Goal: Task Accomplishment & Management: Use online tool/utility

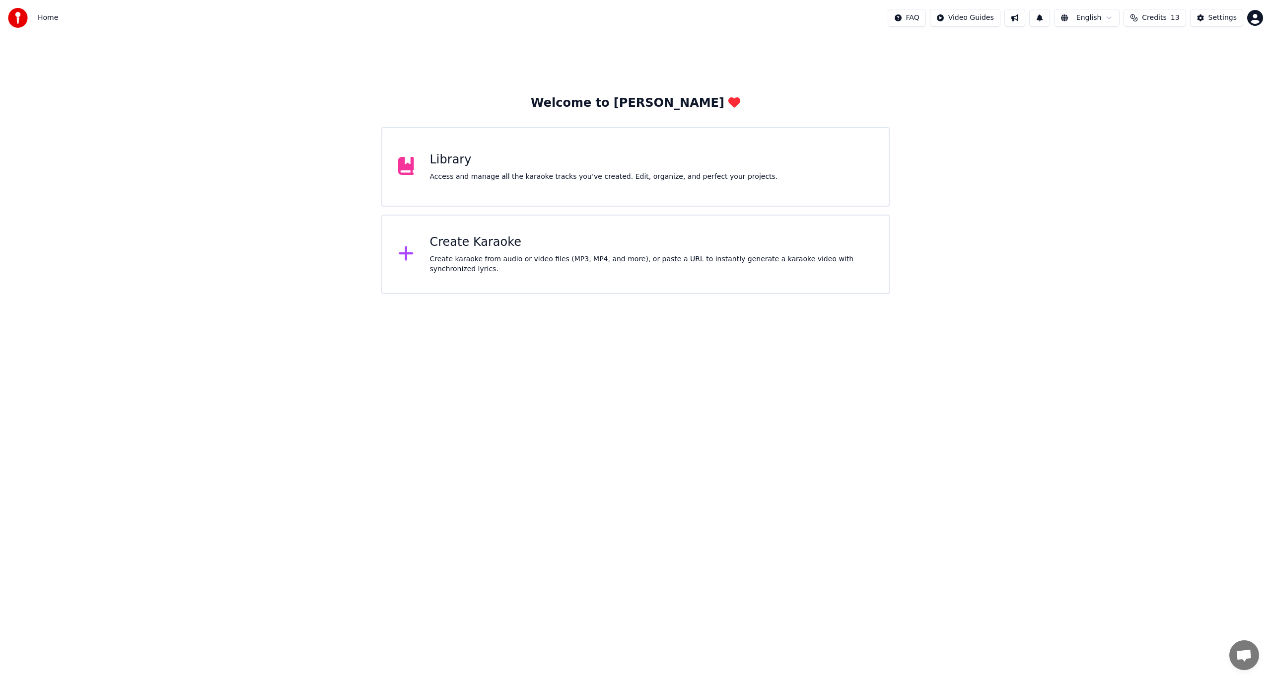
scroll to position [121, 0]
click at [468, 171] on div "Library Access and manage all the karaoke tracks you’ve created. Edit, organize…" at bounding box center [604, 167] width 348 height 30
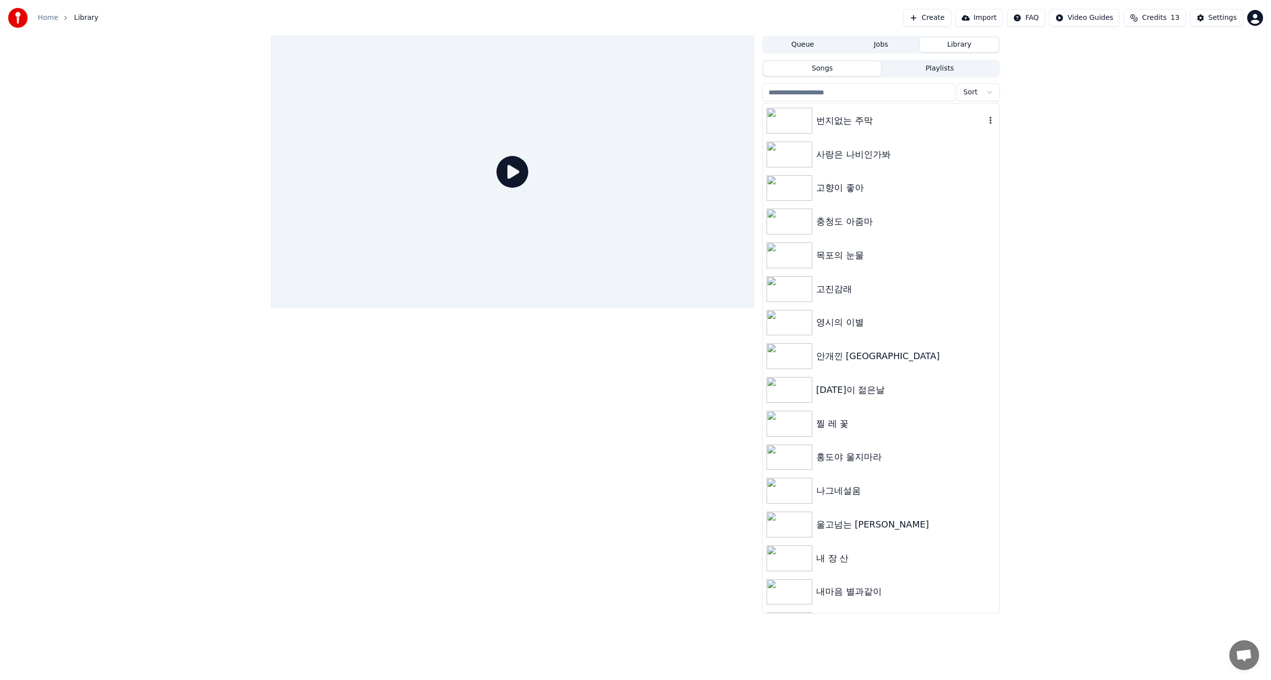
click at [846, 114] on div "번지없는 주막" at bounding box center [900, 121] width 169 height 14
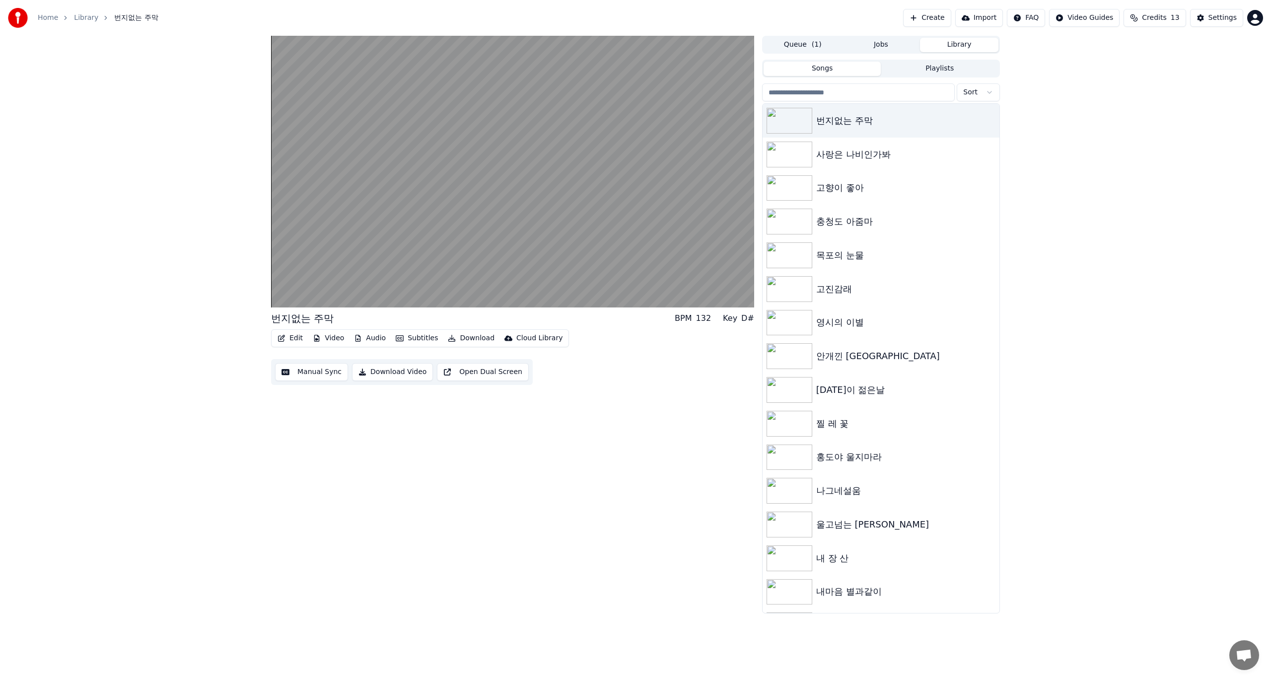
click at [291, 338] on button "Edit" at bounding box center [289, 338] width 33 height 14
click at [301, 360] on div "Edit Lyrics" at bounding box center [311, 359] width 35 height 10
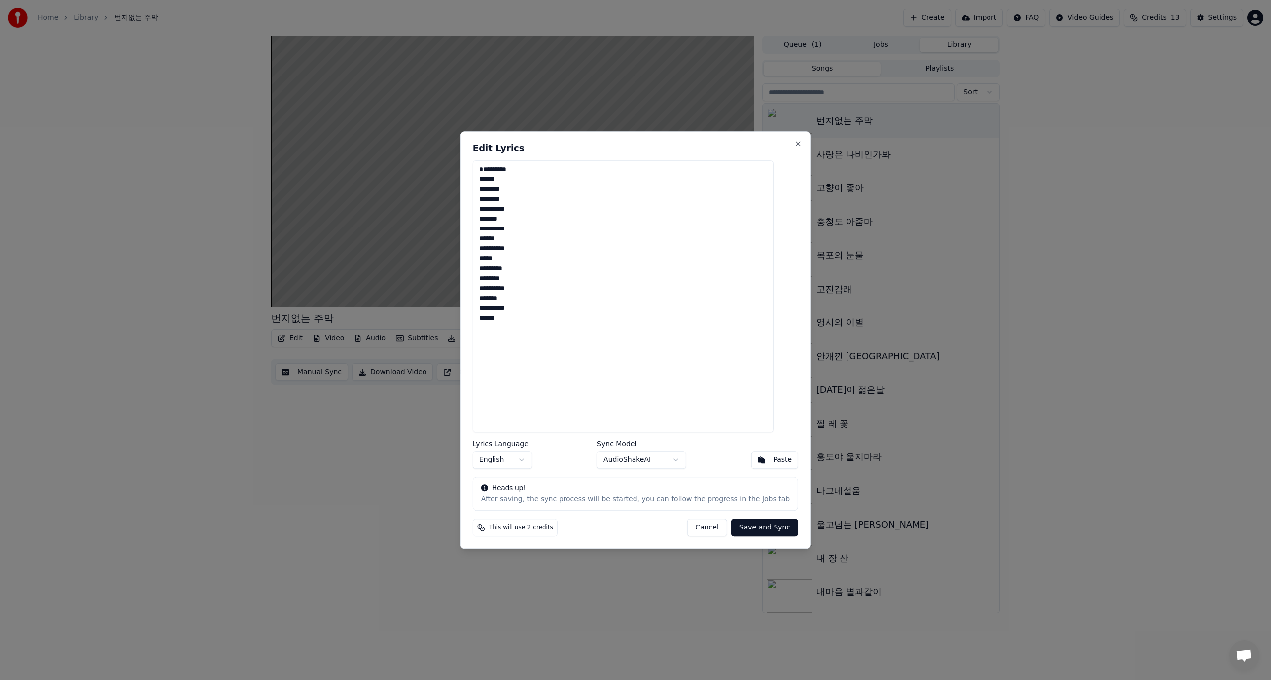
click at [699, 527] on button "Cancel" at bounding box center [706, 527] width 40 height 18
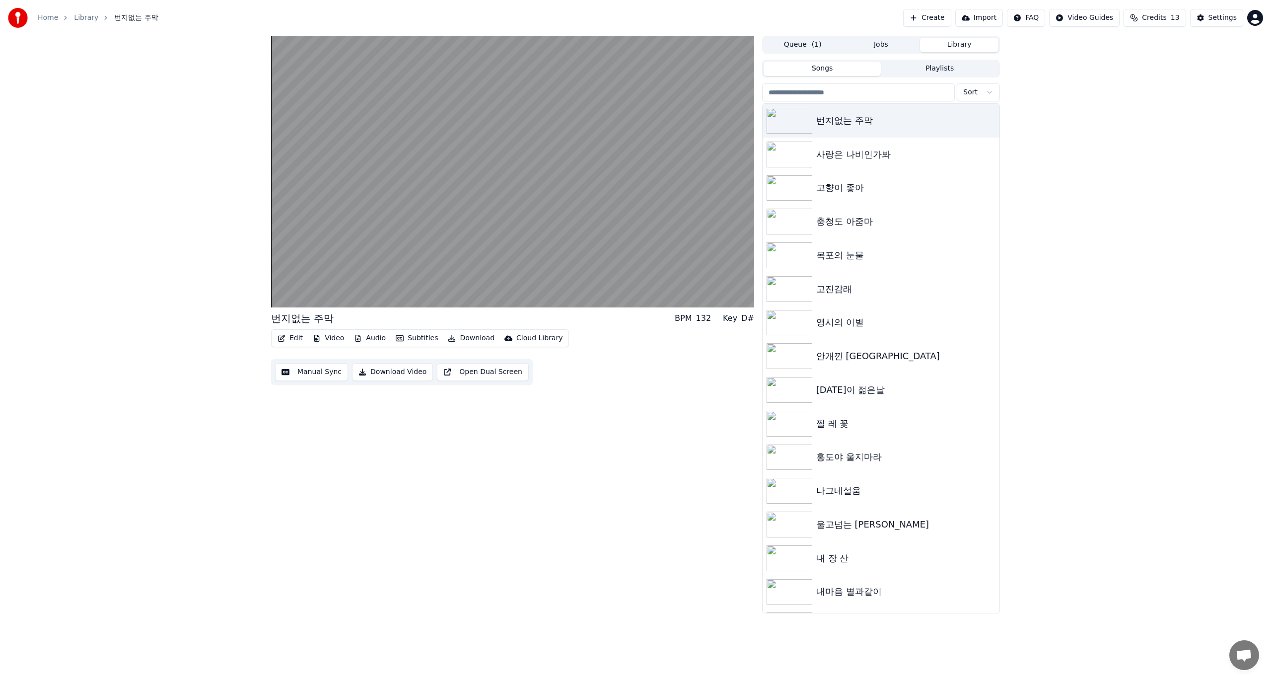
click at [493, 486] on div "번지없는 주막 BPM 132 Key D# Edit Video Audio Subtitles Download Cloud Library Manual…" at bounding box center [512, 324] width 483 height 577
click at [508, 181] on video at bounding box center [512, 172] width 483 height 272
click at [454, 298] on icon at bounding box center [453, 297] width 10 height 8
click at [276, 283] on span at bounding box center [279, 286] width 6 height 6
click at [283, 298] on icon at bounding box center [283, 297] width 6 height 7
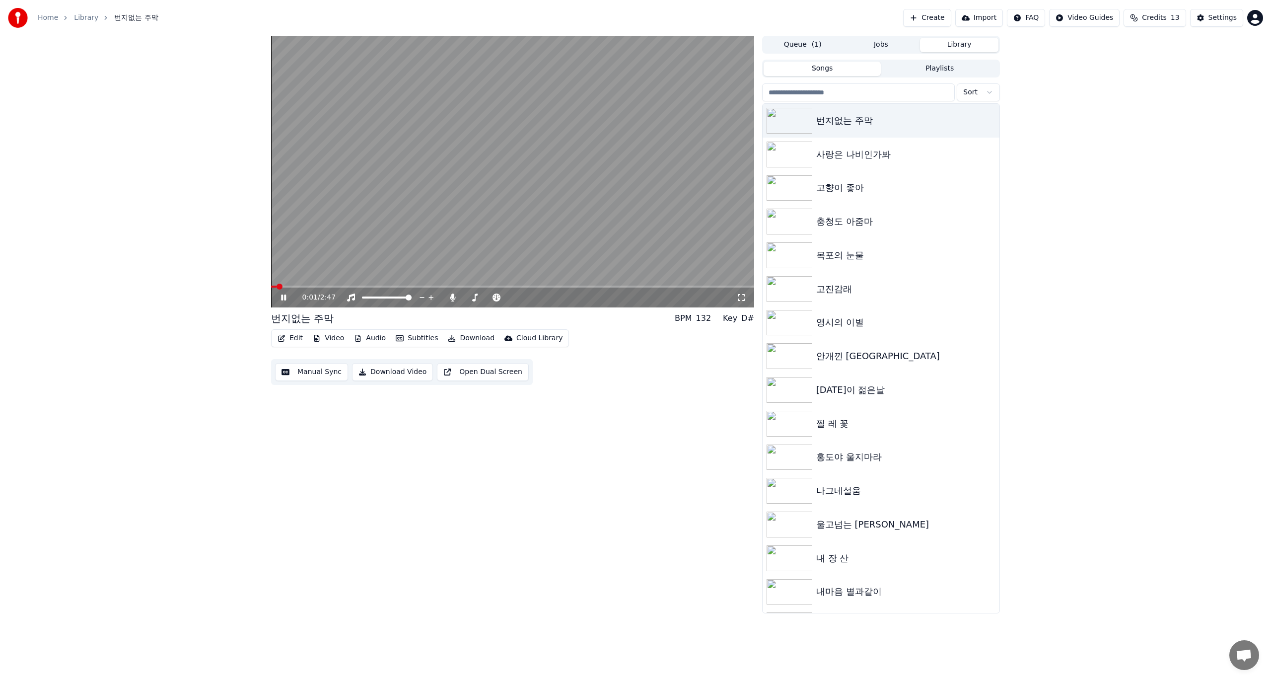
click at [283, 298] on icon at bounding box center [283, 297] width 5 height 6
click at [864, 162] on div "사랑은 나비인가봐" at bounding box center [880, 154] width 237 height 34
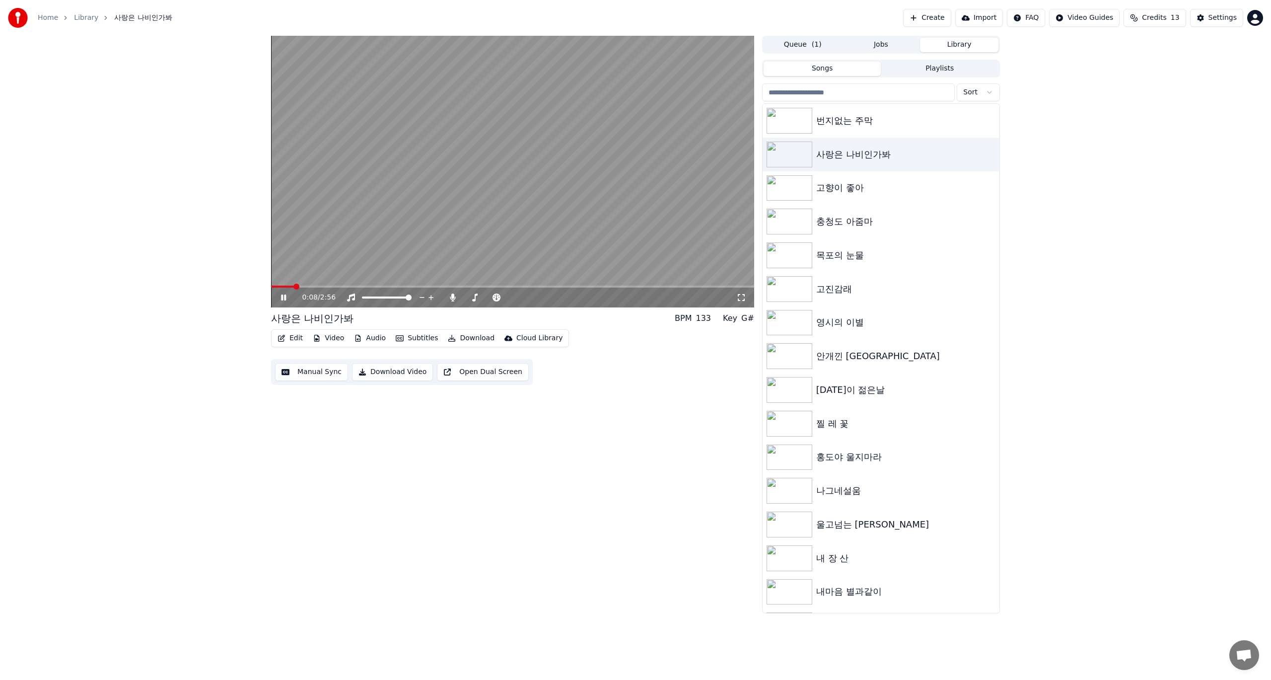
click at [285, 298] on icon at bounding box center [283, 297] width 5 height 6
click at [281, 295] on icon at bounding box center [283, 297] width 6 height 7
click at [281, 295] on icon at bounding box center [290, 297] width 23 height 8
click at [792, 123] on img at bounding box center [789, 121] width 46 height 26
click at [282, 299] on icon at bounding box center [283, 297] width 5 height 6
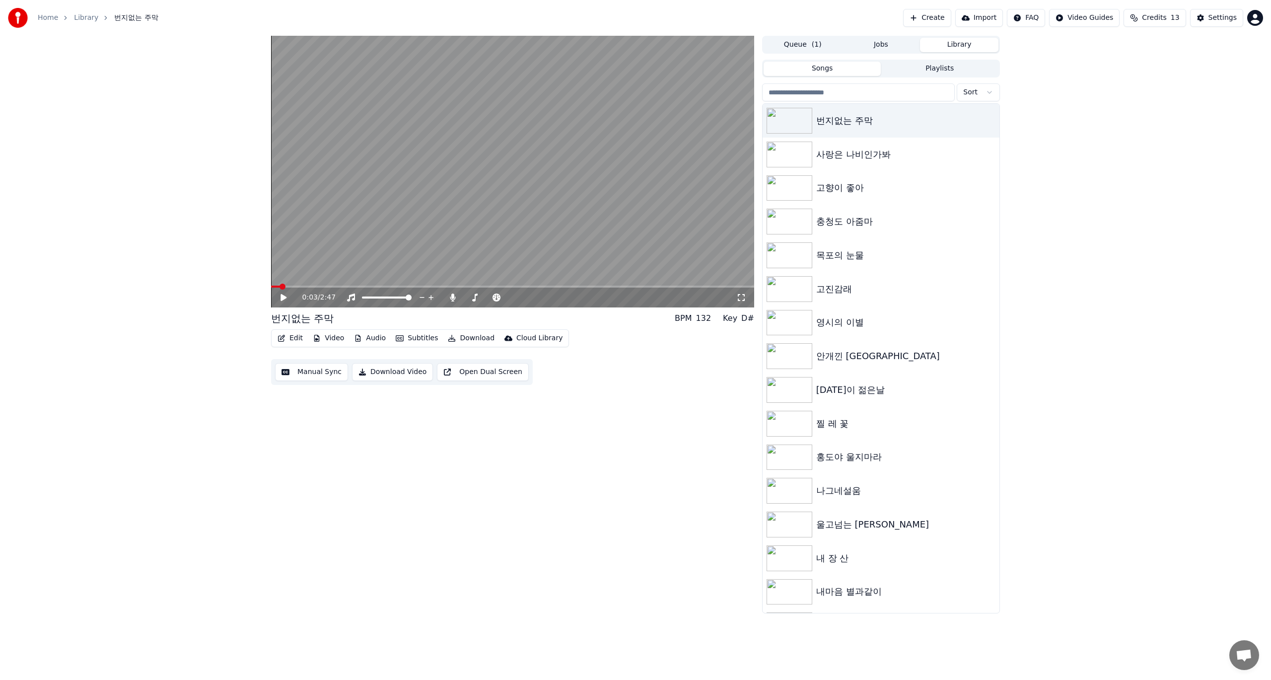
click at [293, 341] on button "Edit" at bounding box center [289, 338] width 33 height 14
click at [301, 358] on div "Edit Lyrics" at bounding box center [311, 359] width 35 height 10
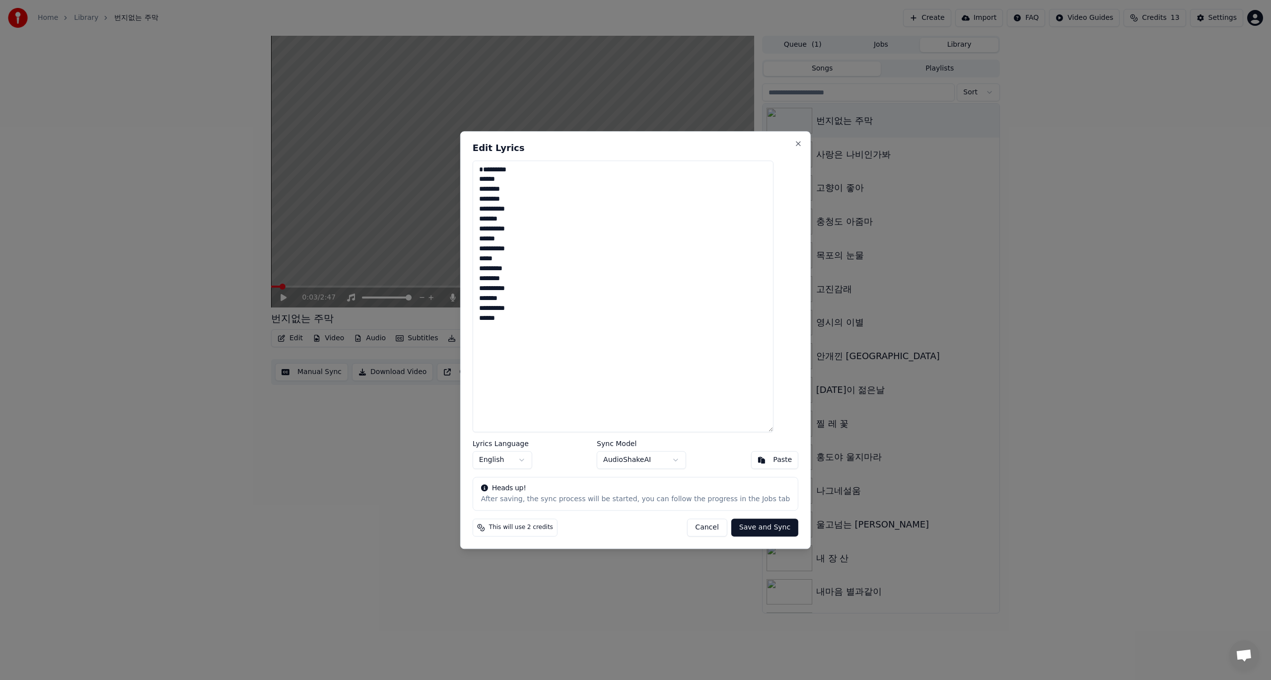
click at [532, 461] on body "Home Library 번지없는 주막 Create Import FAQ Video Guides Credits 13 Settings 0:03 / …" at bounding box center [635, 340] width 1271 height 680
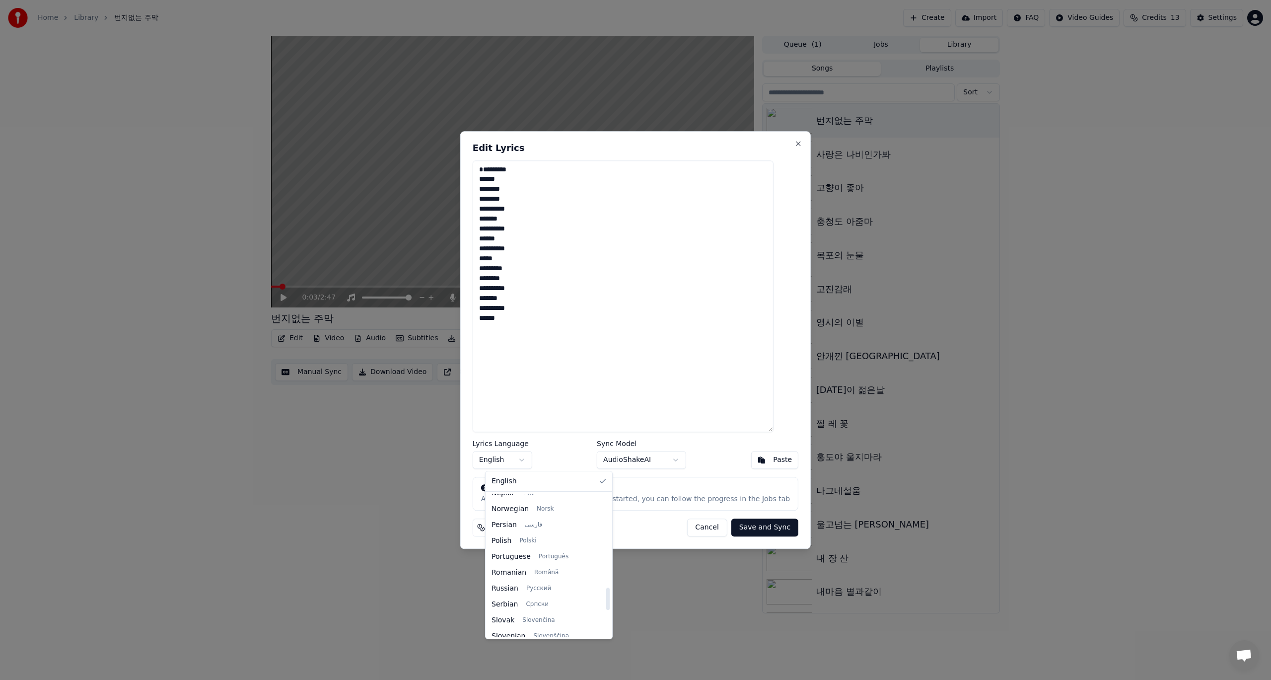
scroll to position [447, 0]
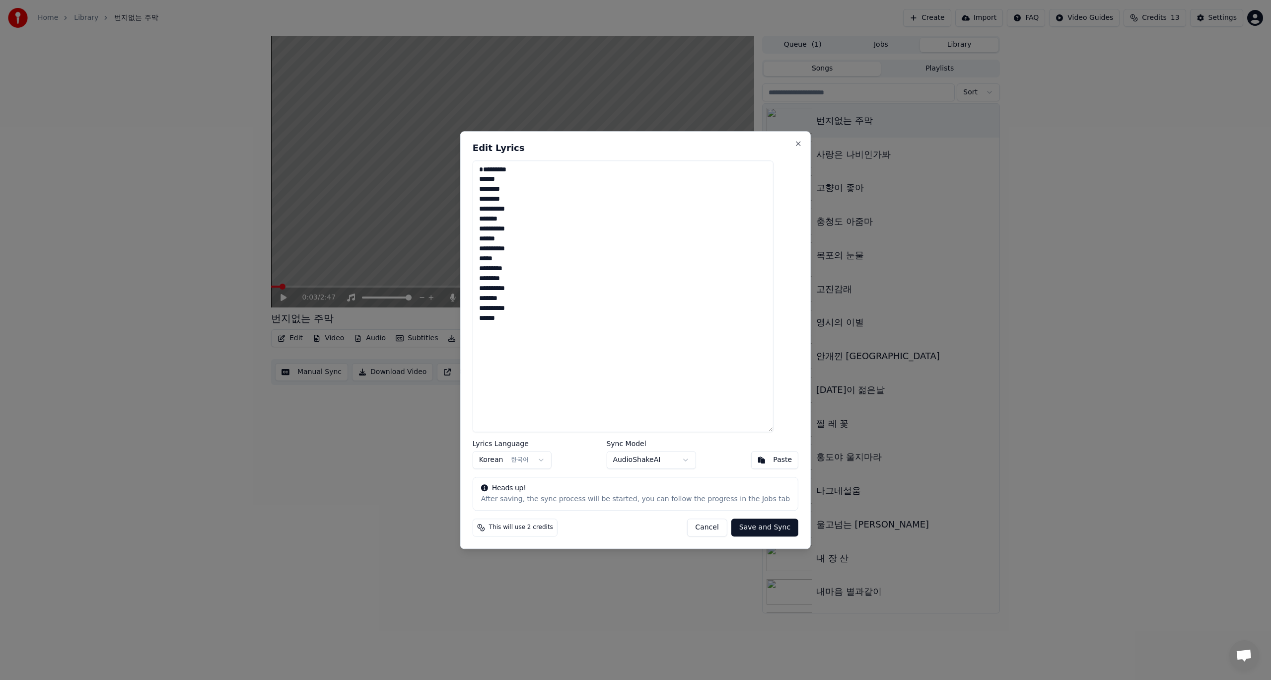
click at [683, 463] on body "Home Library 번지없는 주막 Create Import FAQ Video Guides Credits 13 Settings 0:03 / …" at bounding box center [635, 340] width 1271 height 680
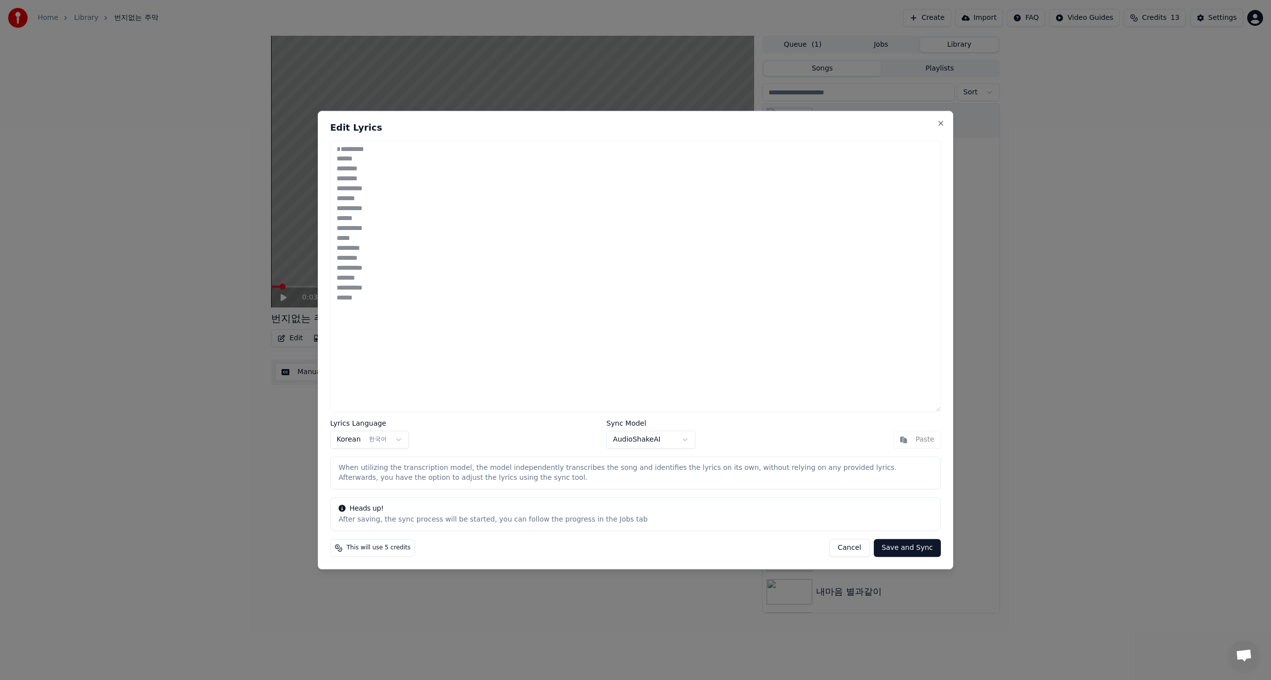
click at [850, 549] on button "Cancel" at bounding box center [849, 548] width 40 height 18
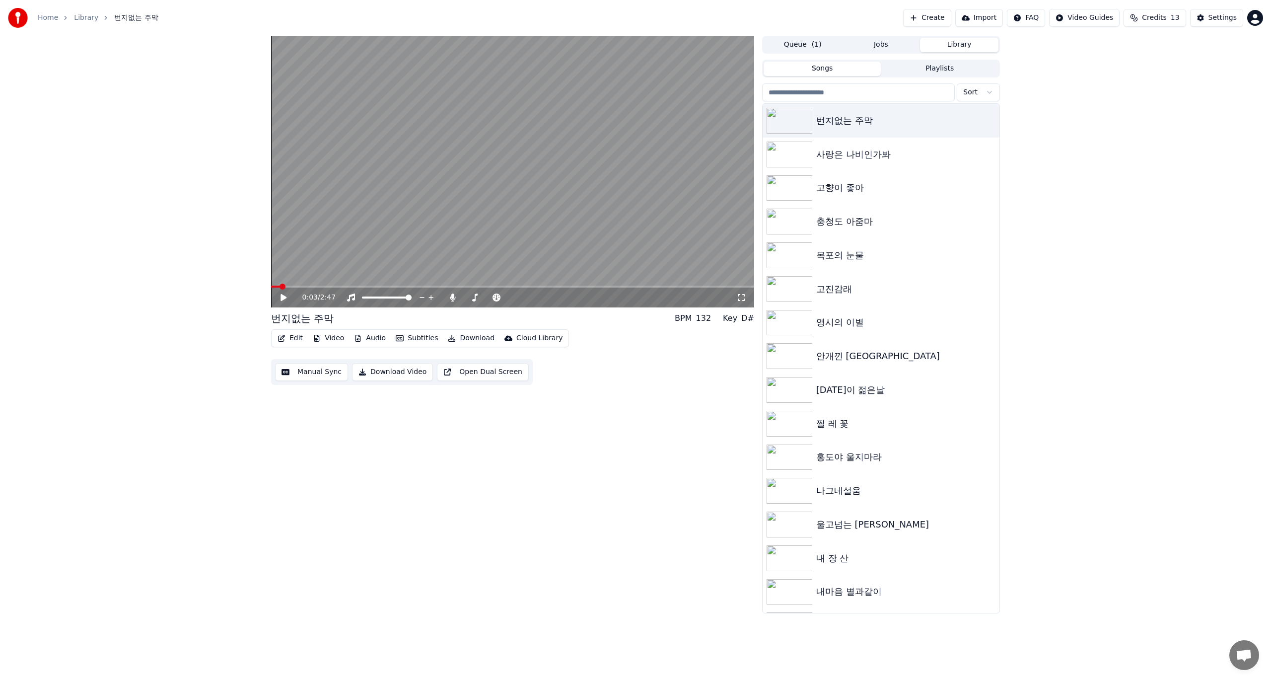
click at [293, 337] on button "Edit" at bounding box center [289, 338] width 33 height 14
click at [295, 361] on div "Edit Lyrics" at bounding box center [311, 359] width 35 height 10
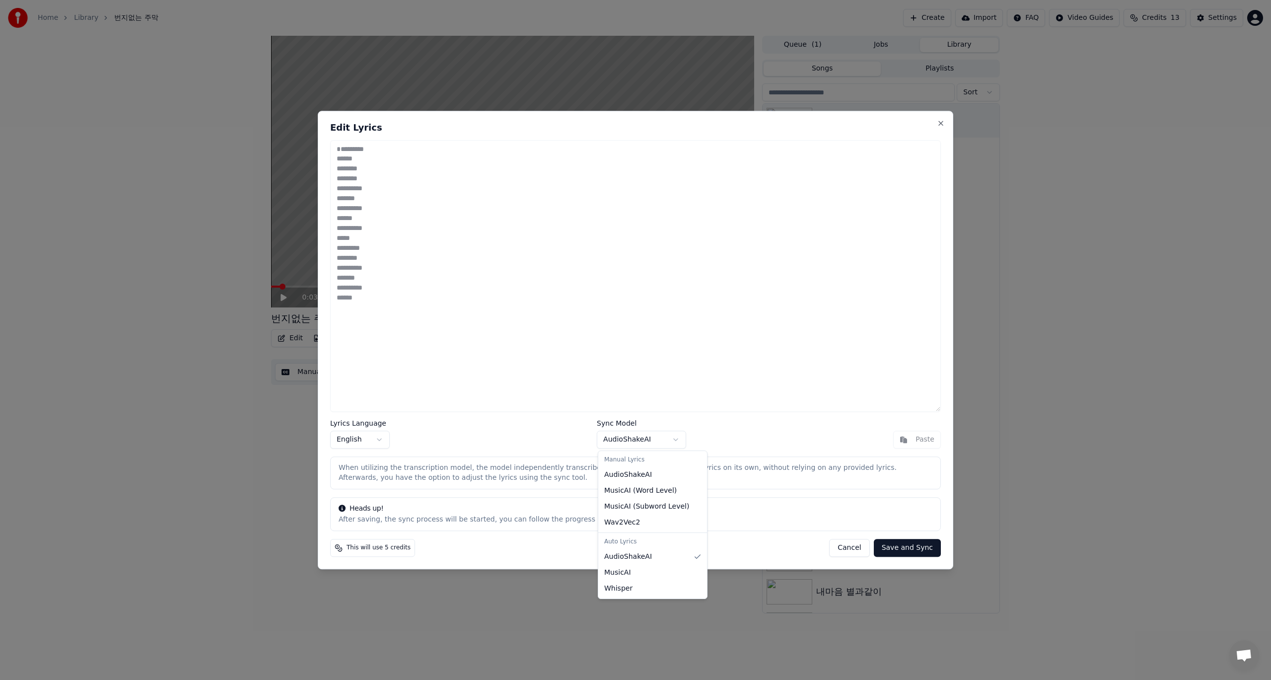
click at [676, 440] on body "Home Library 번지없는 주막 Create Import FAQ Video Guides Credits 13 Settings 0:03 / …" at bounding box center [635, 340] width 1271 height 680
click at [856, 550] on button "Cancel" at bounding box center [849, 548] width 40 height 18
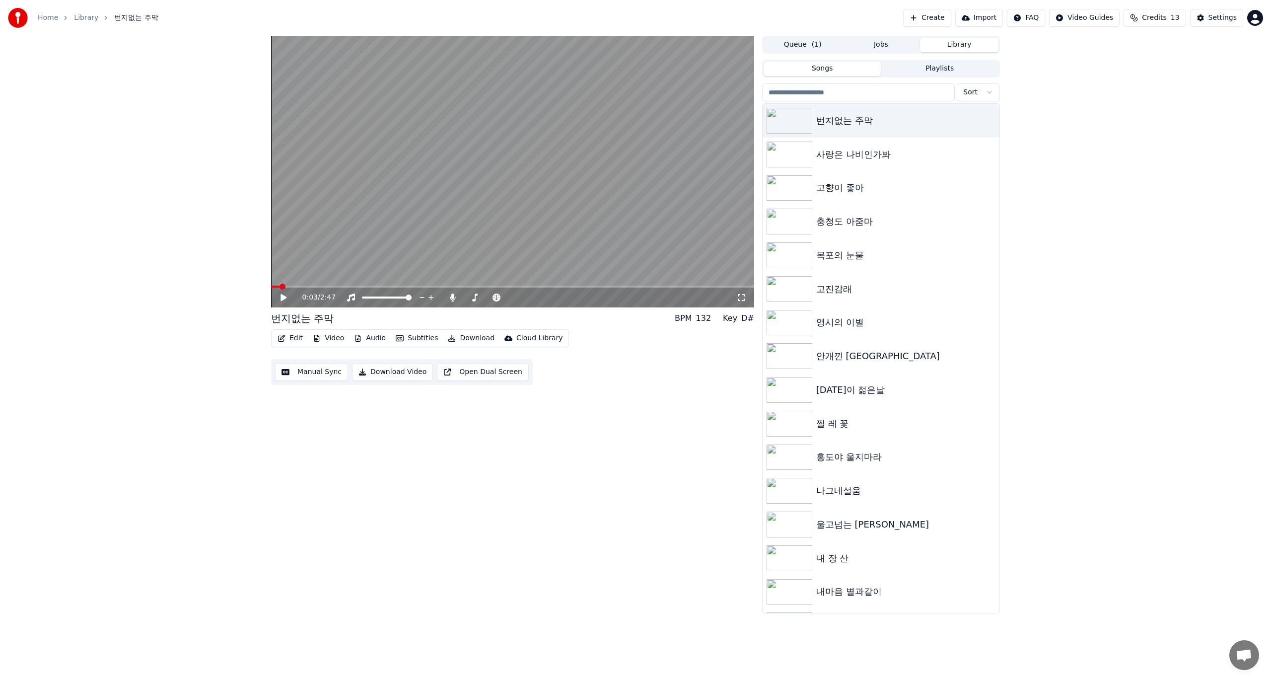
click at [291, 340] on button "Edit" at bounding box center [289, 338] width 33 height 14
click at [307, 431] on div "Manual Sync" at bounding box center [316, 427] width 44 height 10
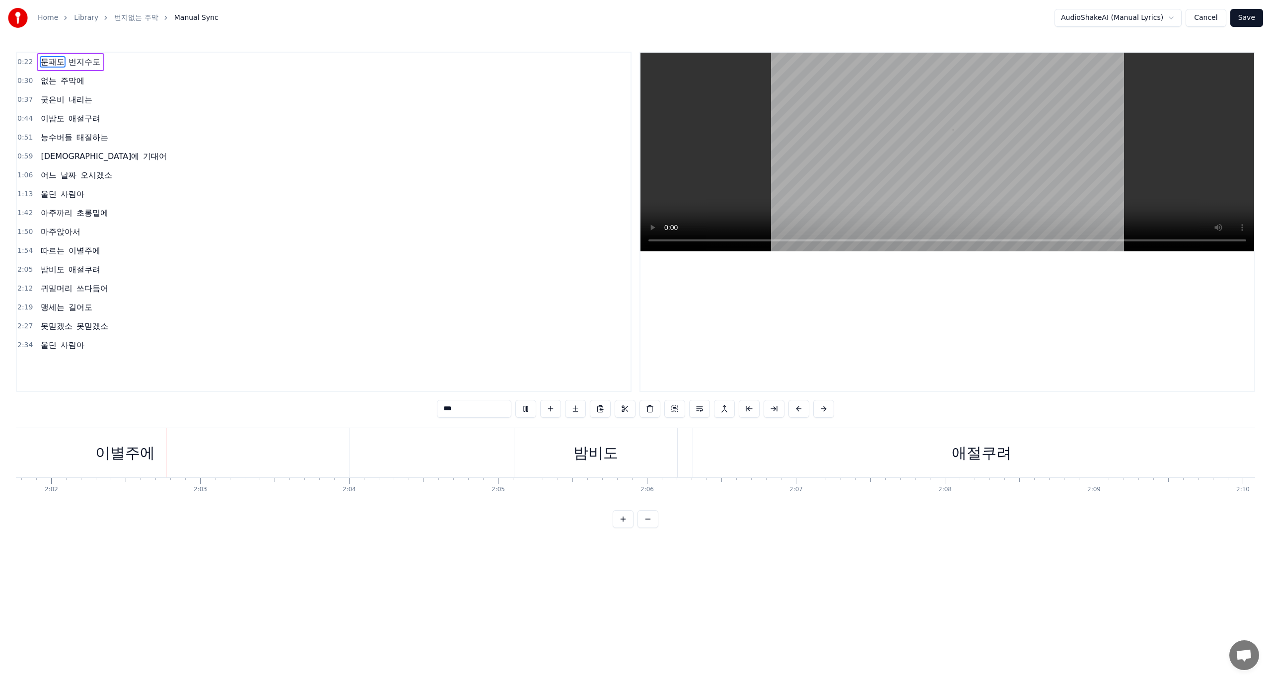
scroll to position [0, 18149]
click at [525, 410] on button at bounding box center [525, 409] width 21 height 18
click at [986, 453] on div "애절쿠려" at bounding box center [964, 452] width 60 height 22
type input "****"
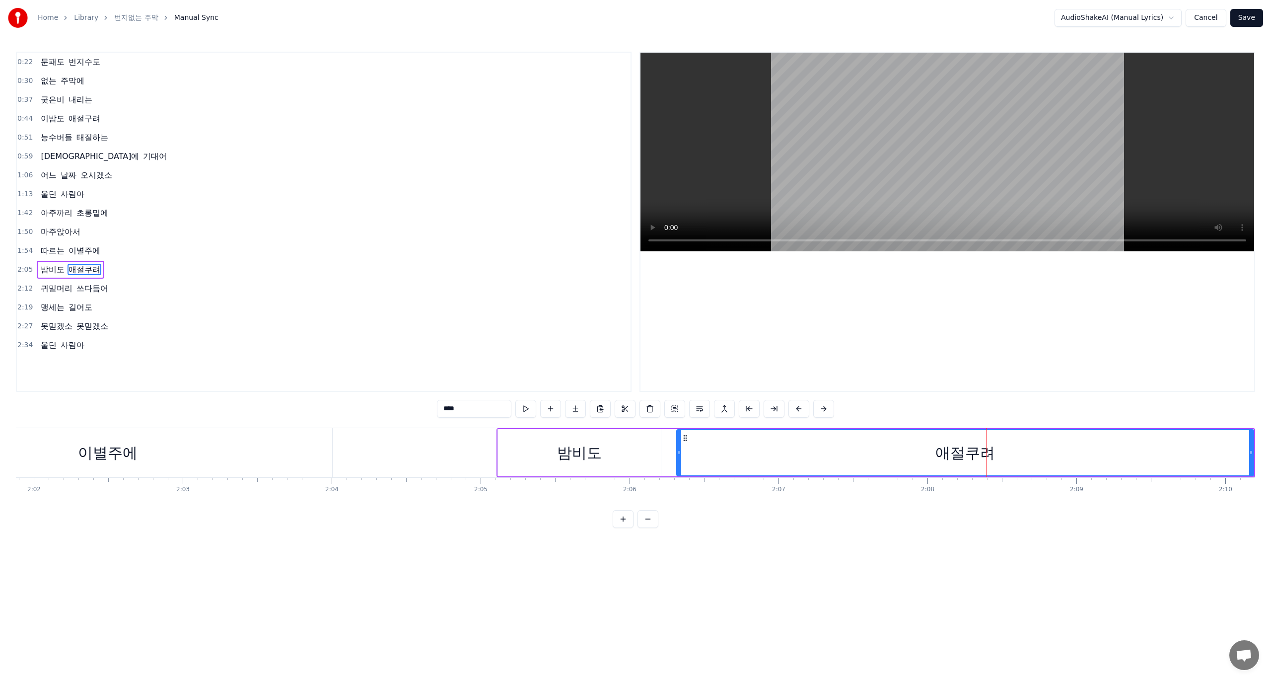
click at [986, 453] on div at bounding box center [986, 452] width 0 height 49
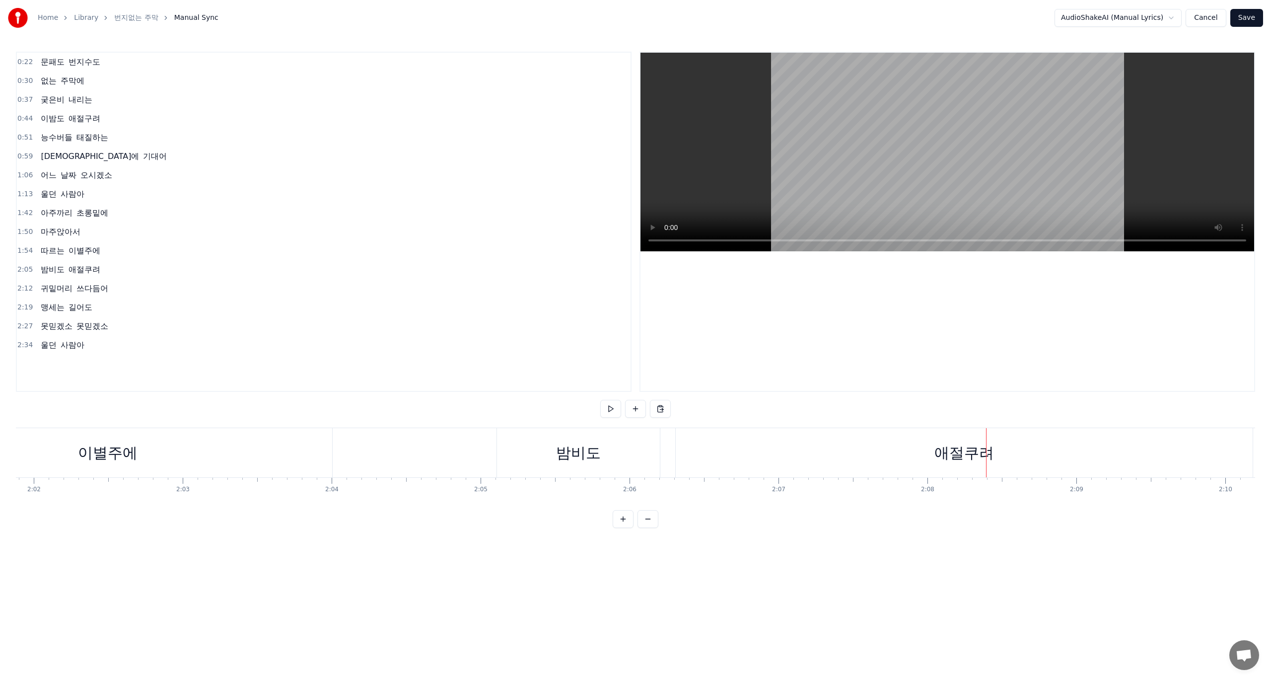
click at [90, 271] on span "애절쿠려" at bounding box center [85, 269] width 34 height 11
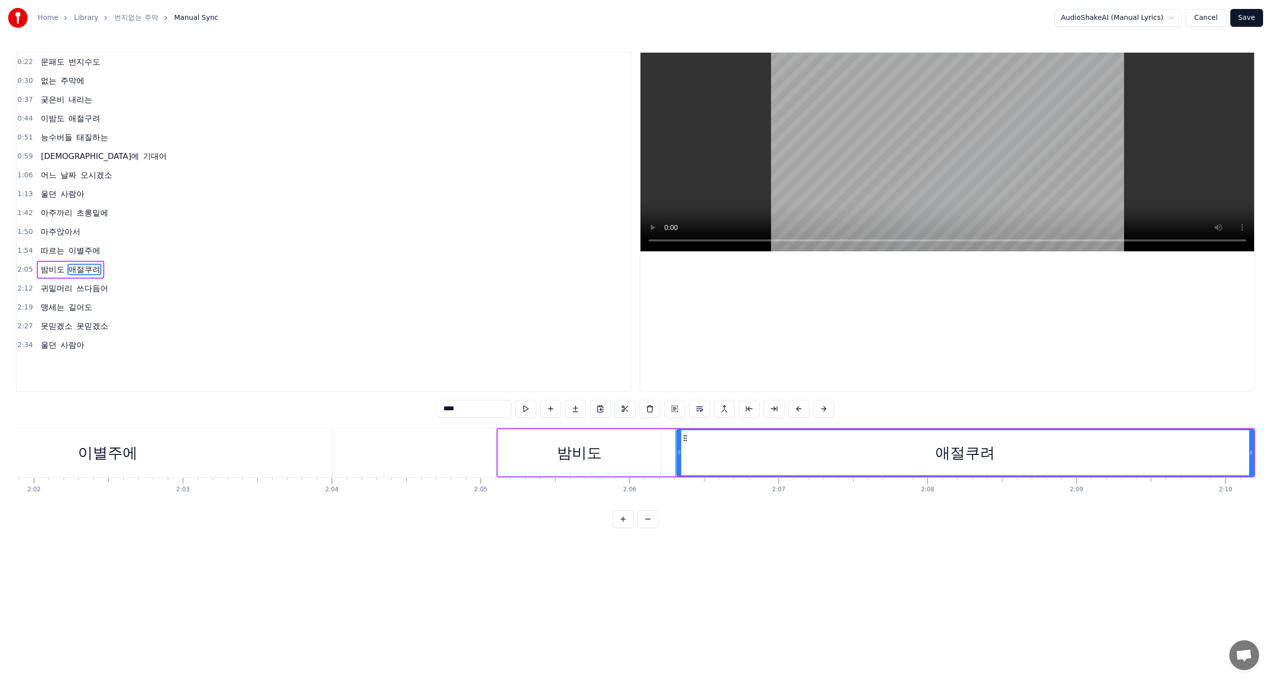
click at [90, 271] on span "애절쿠려" at bounding box center [85, 269] width 34 height 11
click at [78, 268] on span "애절쿠려" at bounding box center [85, 269] width 34 height 11
click at [82, 268] on span "애절쿠려" at bounding box center [85, 269] width 34 height 11
click at [88, 268] on span "애절쿠려" at bounding box center [85, 269] width 34 height 11
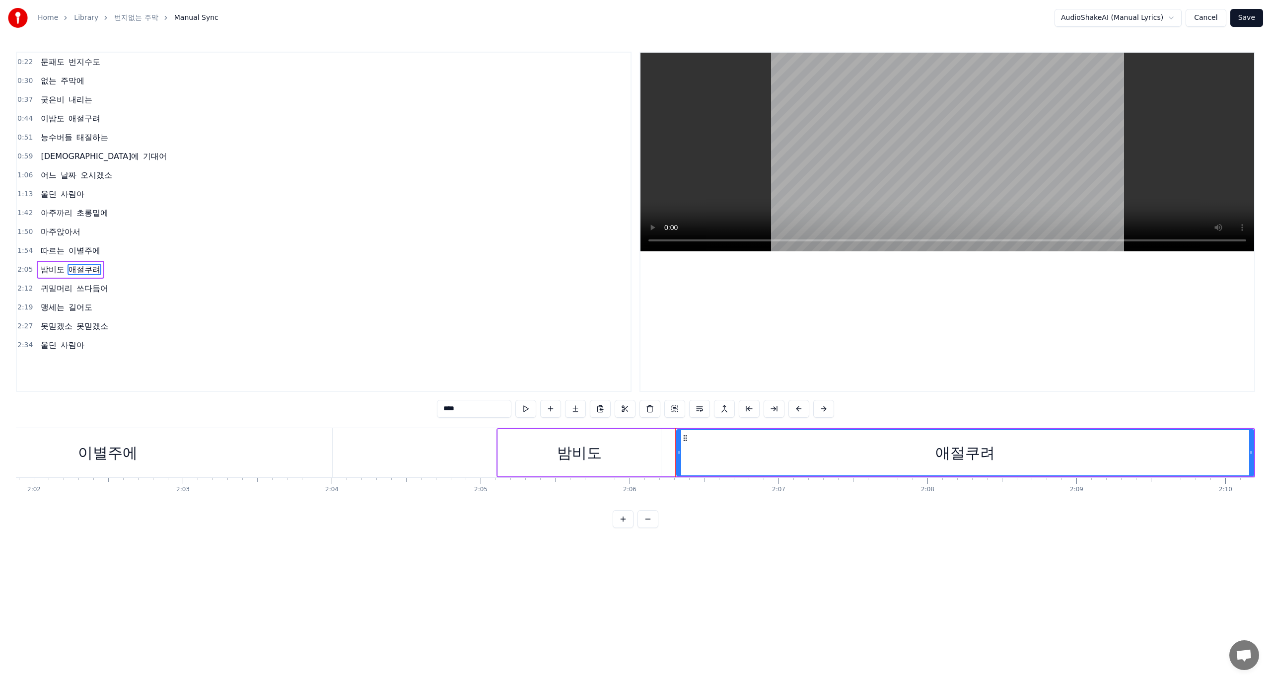
click at [88, 268] on span "애절쿠려" at bounding box center [85, 269] width 34 height 11
click at [89, 268] on span "애절쿠려" at bounding box center [85, 269] width 34 height 11
click at [982, 455] on div "애절쿠려" at bounding box center [965, 452] width 60 height 22
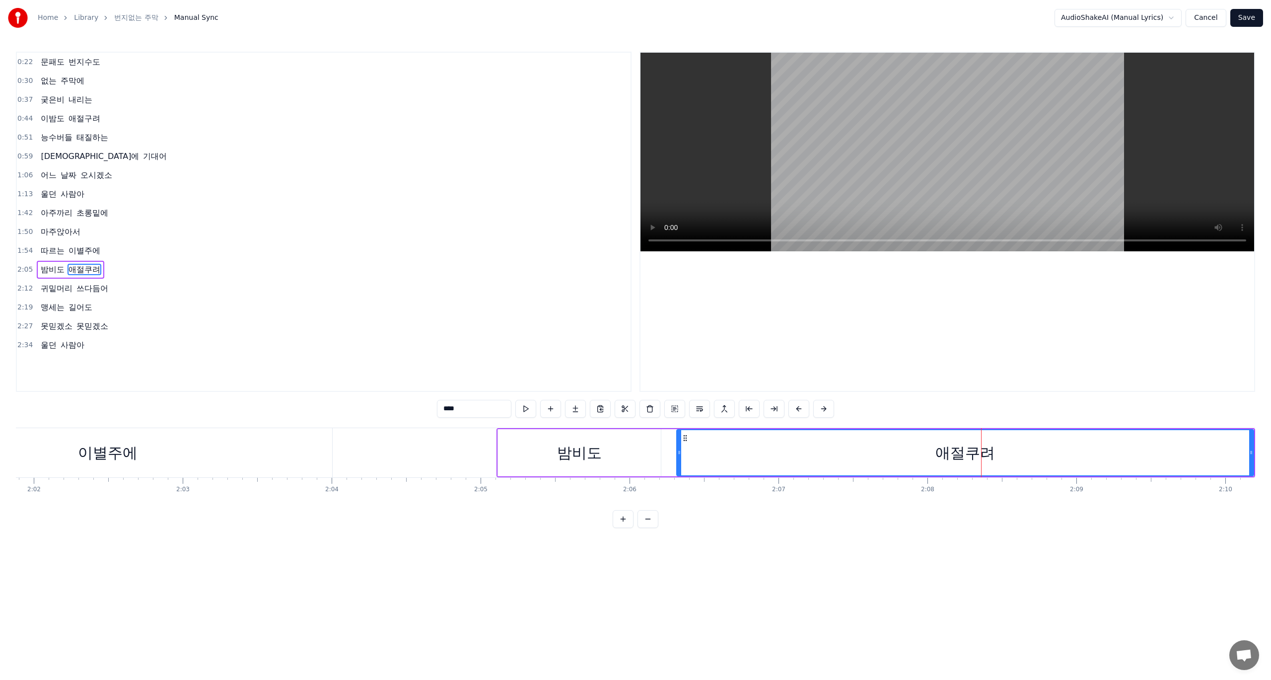
click at [982, 455] on div "애절쿠려" at bounding box center [965, 452] width 60 height 22
drag, startPoint x: 993, startPoint y: 453, endPoint x: 988, endPoint y: 454, distance: 5.0
click at [976, 457] on div "애절쿠려" at bounding box center [965, 452] width 60 height 22
click at [993, 453] on div "애절쿠려" at bounding box center [965, 452] width 60 height 22
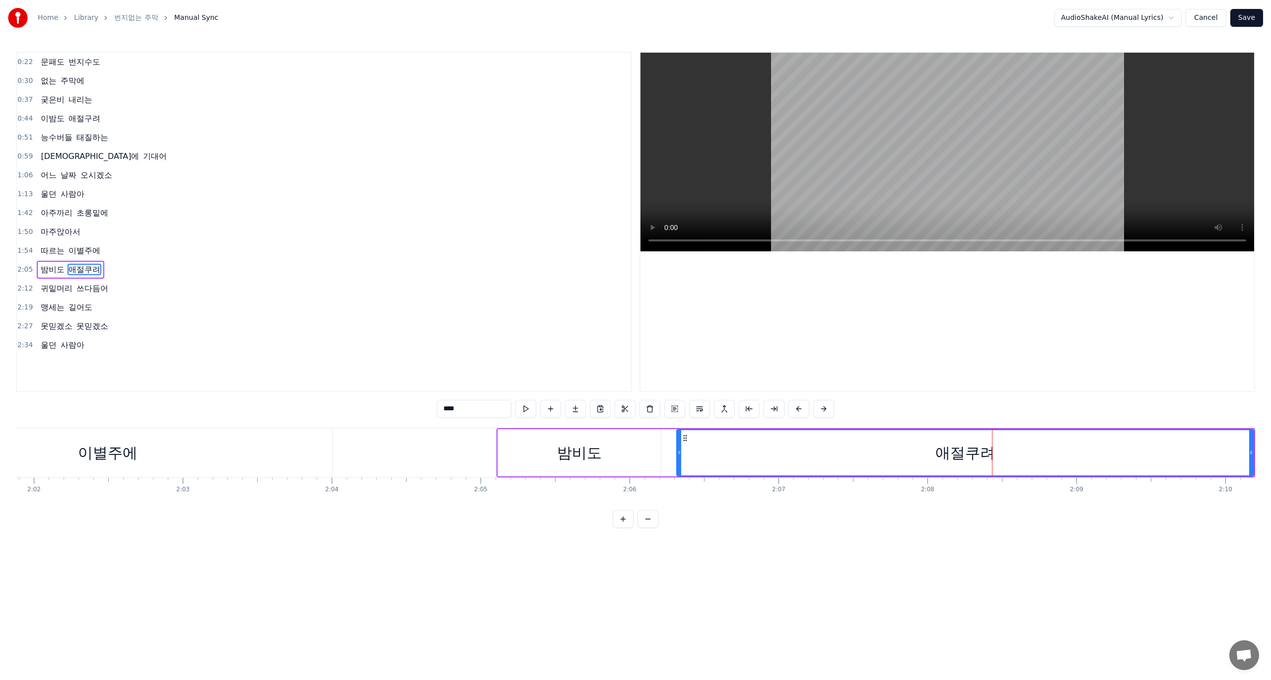
click at [998, 452] on div "애절쿠려" at bounding box center [965, 452] width 576 height 45
click at [989, 453] on div "애절쿠려" at bounding box center [965, 452] width 60 height 22
click at [91, 270] on span "애절쿠려" at bounding box center [85, 269] width 34 height 11
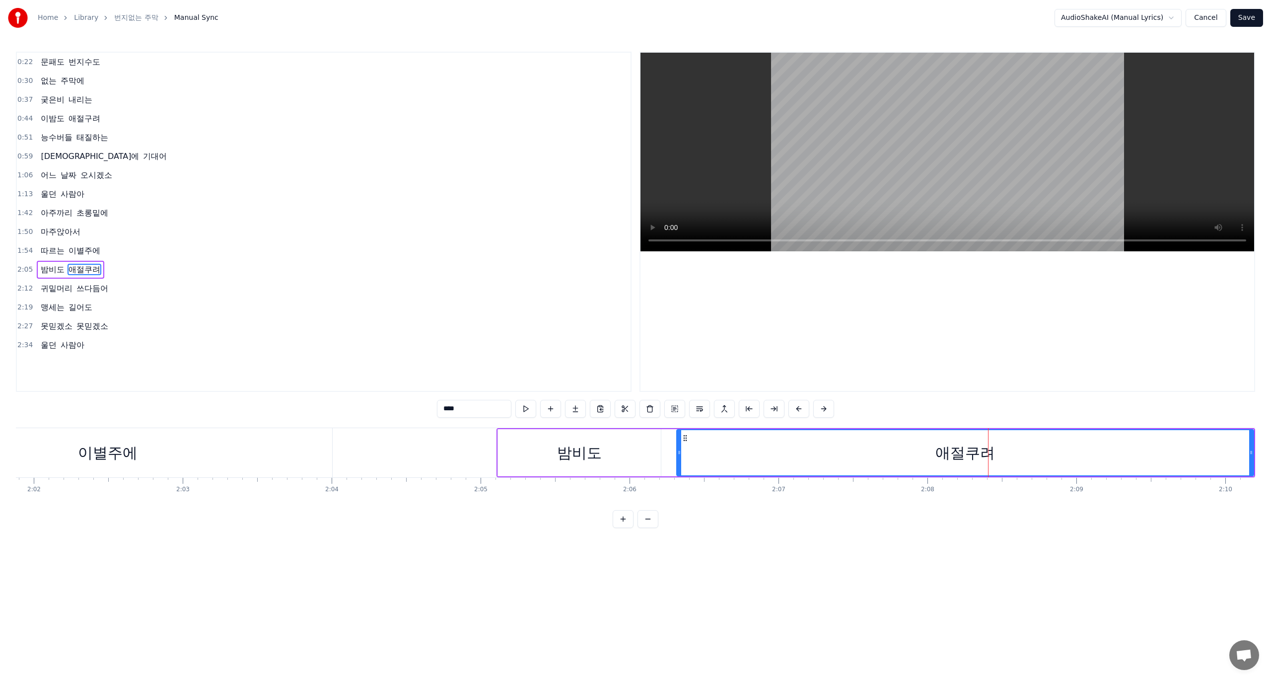
click at [91, 270] on span "애절쿠려" at bounding box center [85, 269] width 34 height 11
click at [88, 269] on span "애절쿠려" at bounding box center [85, 269] width 34 height 11
click at [873, 544] on html "Home Library 번지없는 주막 Manual Sync AudioShakeAI (Manual Lyrics) Cancel Save 0:22 …" at bounding box center [635, 272] width 1271 height 544
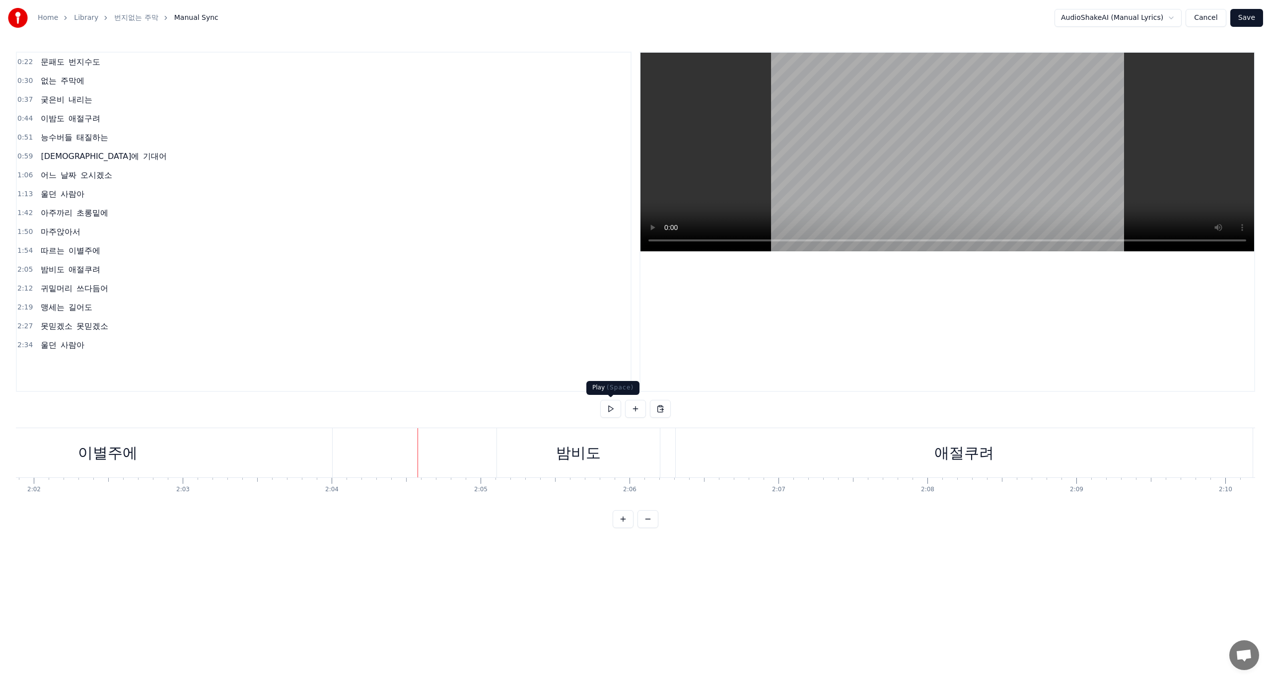
click at [611, 407] on button at bounding box center [610, 409] width 21 height 18
click at [1206, 18] on button "Cancel" at bounding box center [1205, 18] width 40 height 18
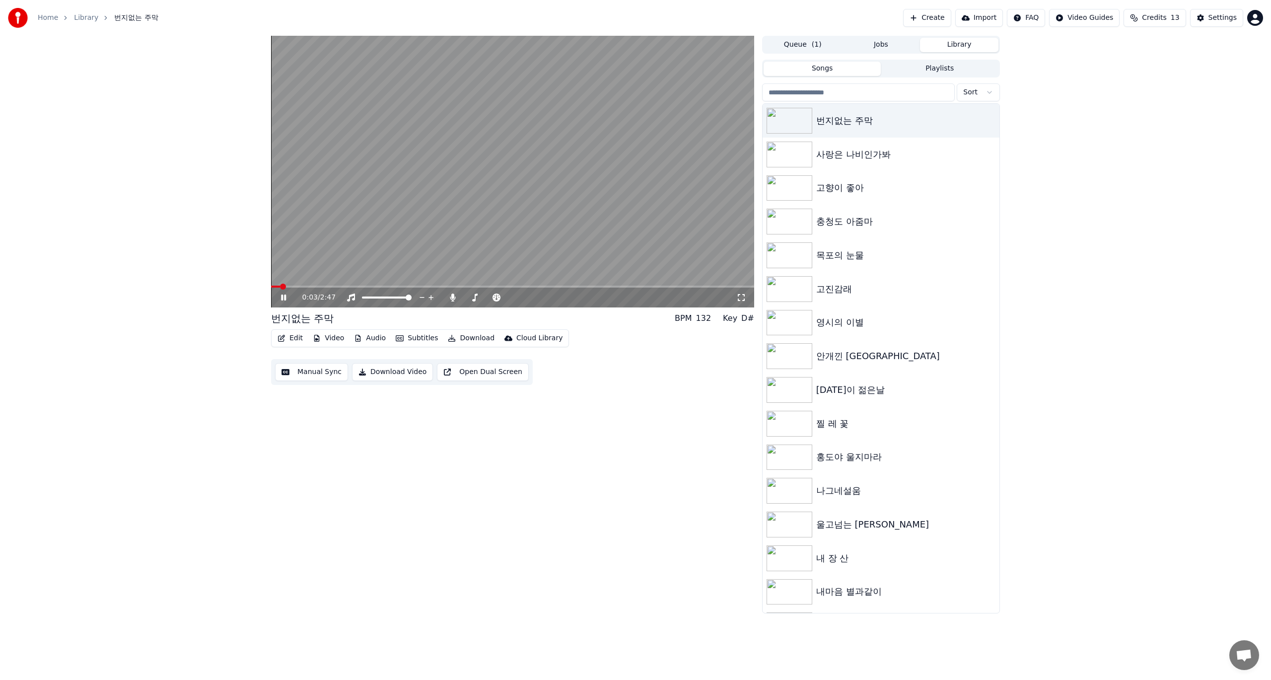
click at [283, 299] on icon at bounding box center [290, 297] width 23 height 8
click at [288, 336] on button "Edit" at bounding box center [289, 338] width 33 height 14
click at [302, 359] on div "Edit Lyrics" at bounding box center [311, 359] width 35 height 10
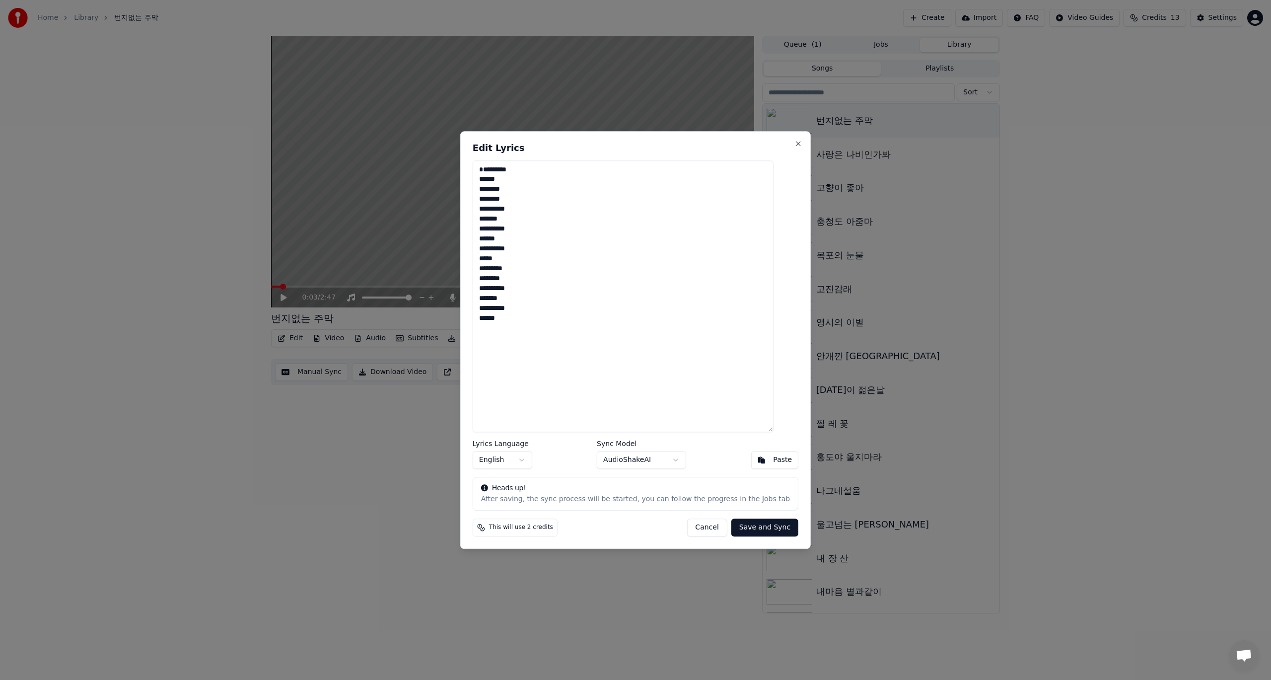
click at [534, 279] on textarea "**********" at bounding box center [623, 296] width 301 height 272
click at [520, 299] on textarea "**********" at bounding box center [623, 296] width 301 height 272
click at [534, 200] on textarea "**********" at bounding box center [623, 296] width 301 height 272
click at [534, 276] on textarea "**********" at bounding box center [623, 296] width 301 height 272
click at [533, 460] on body "Home Library 번지없는 주막 Create Import FAQ Video Guides Credits 13 Settings 0:03 / …" at bounding box center [635, 340] width 1271 height 680
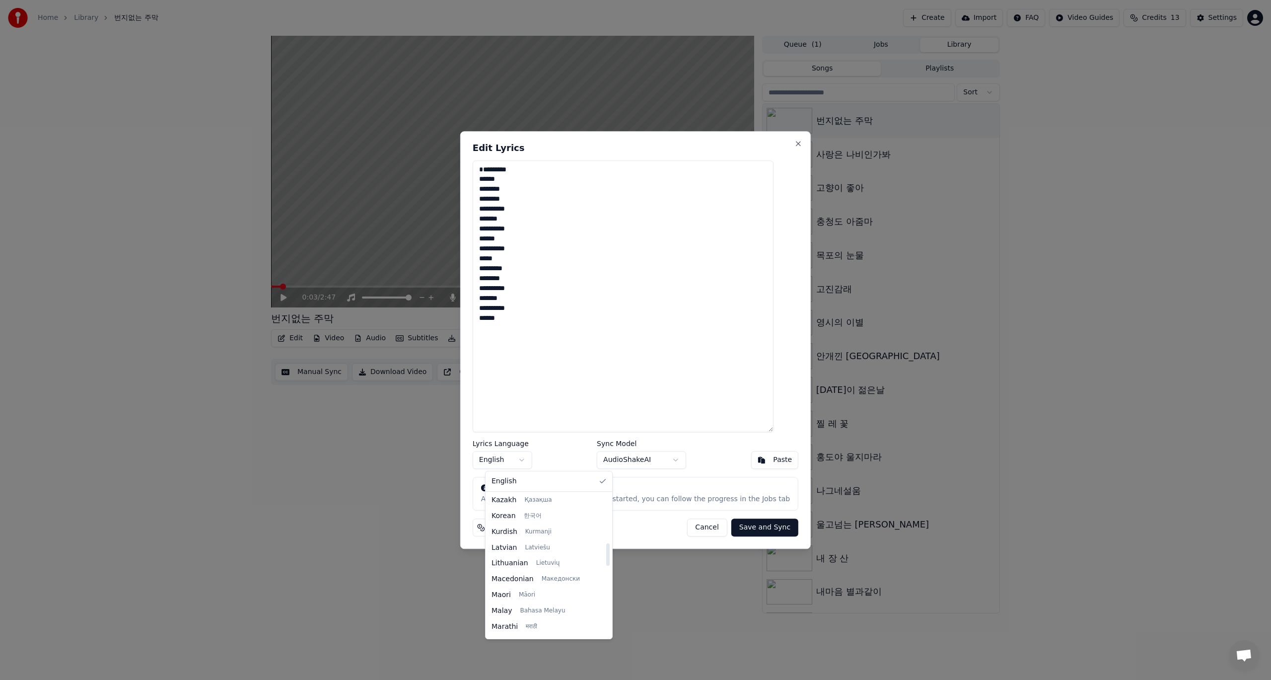
scroll to position [447, 0]
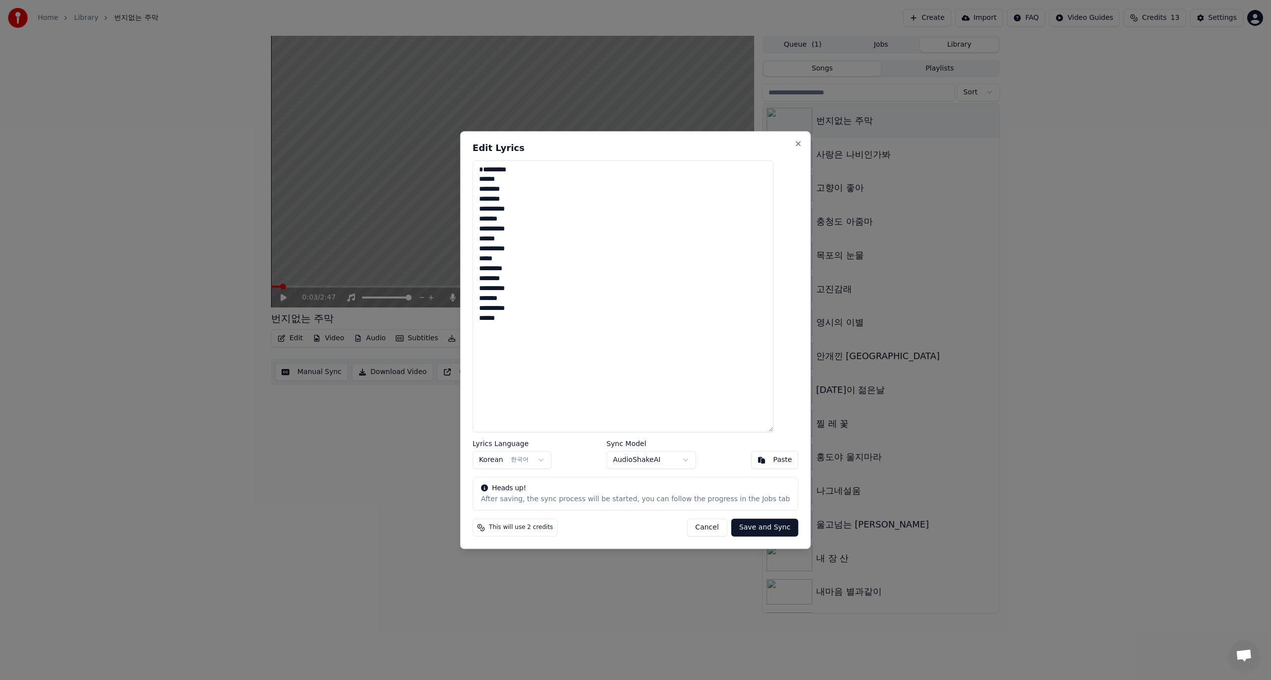
click at [752, 525] on button "Save and Sync" at bounding box center [764, 527] width 67 height 18
type textarea "**********"
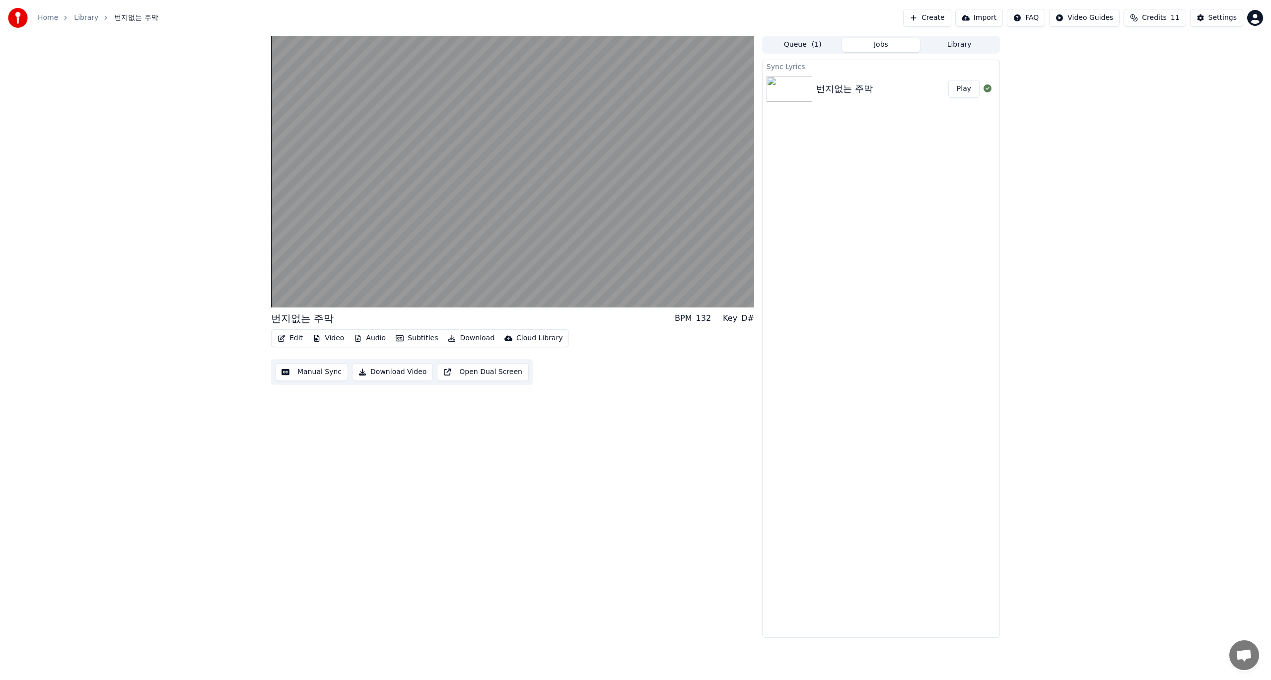
click at [963, 94] on button "Play" at bounding box center [963, 89] width 31 height 18
click at [388, 371] on button "Download Video" at bounding box center [392, 372] width 81 height 18
